Goal: Information Seeking & Learning: Learn about a topic

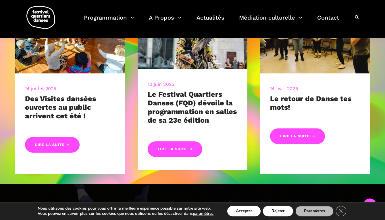
scroll to position [262, 0]
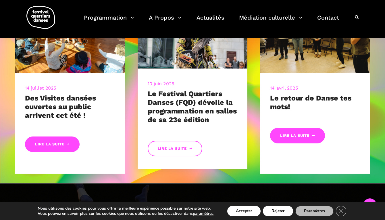
click at [181, 151] on link "Lire la suite" at bounding box center [175, 149] width 55 height 16
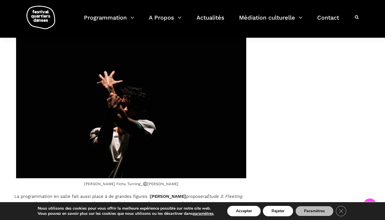
scroll to position [1869, 0]
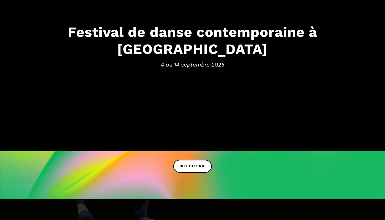
scroll to position [78, 0]
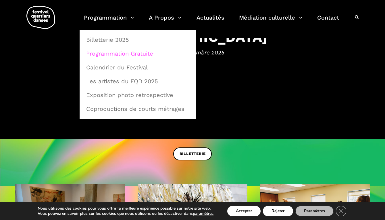
click at [126, 54] on link "Programmation Gratuite" at bounding box center [138, 53] width 110 height 13
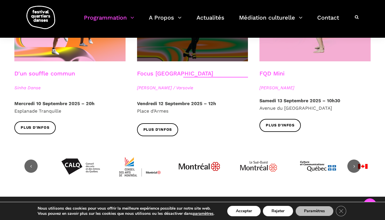
scroll to position [750, 0]
